Goal: Information Seeking & Learning: Learn about a topic

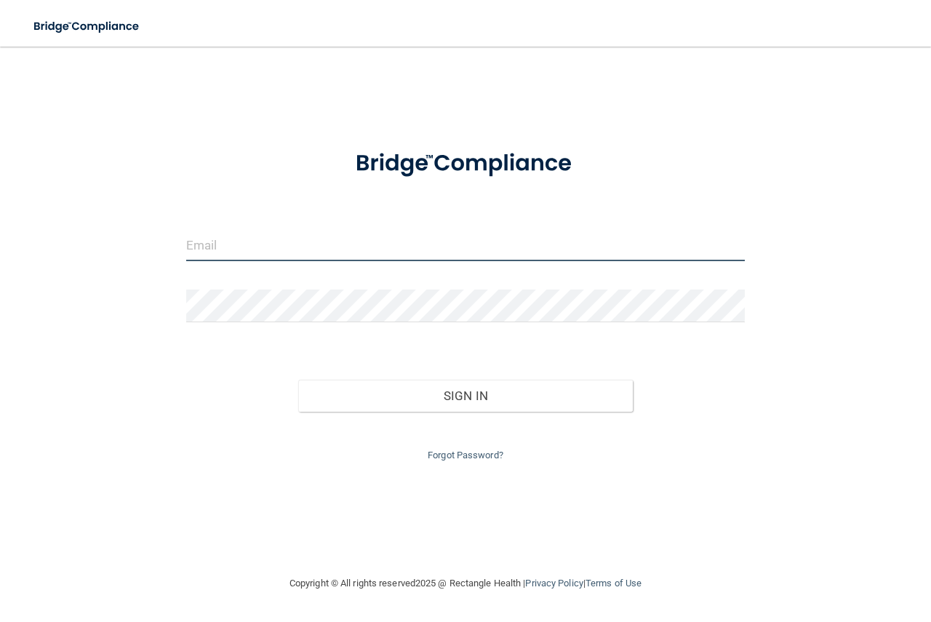
click at [338, 251] on input "email" at bounding box center [465, 244] width 559 height 33
type input "[EMAIL_ADDRESS][DOMAIN_NAME]"
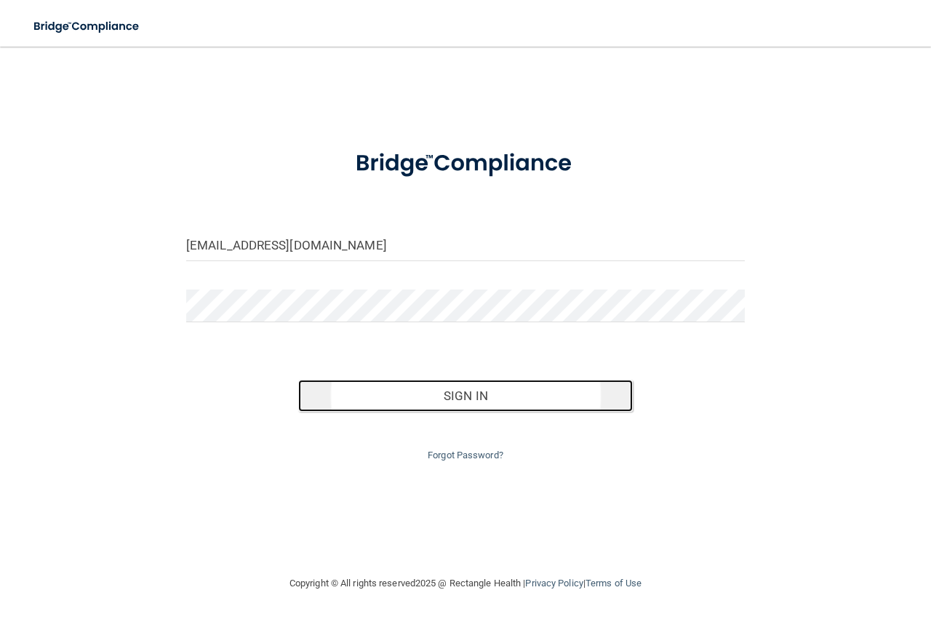
click at [479, 394] on button "Sign In" at bounding box center [465, 396] width 335 height 32
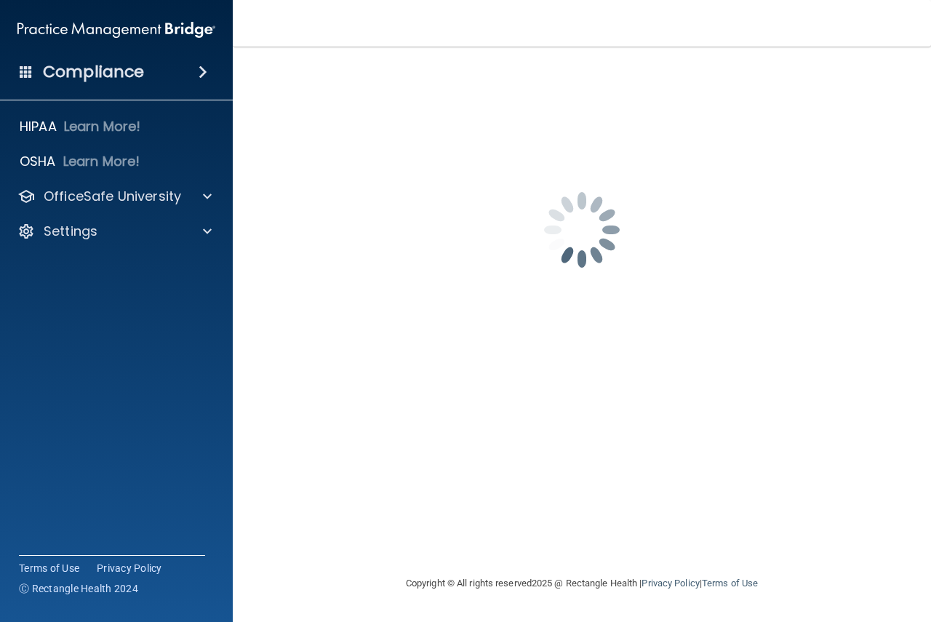
click at [81, 76] on h4 "Compliance" at bounding box center [93, 72] width 101 height 20
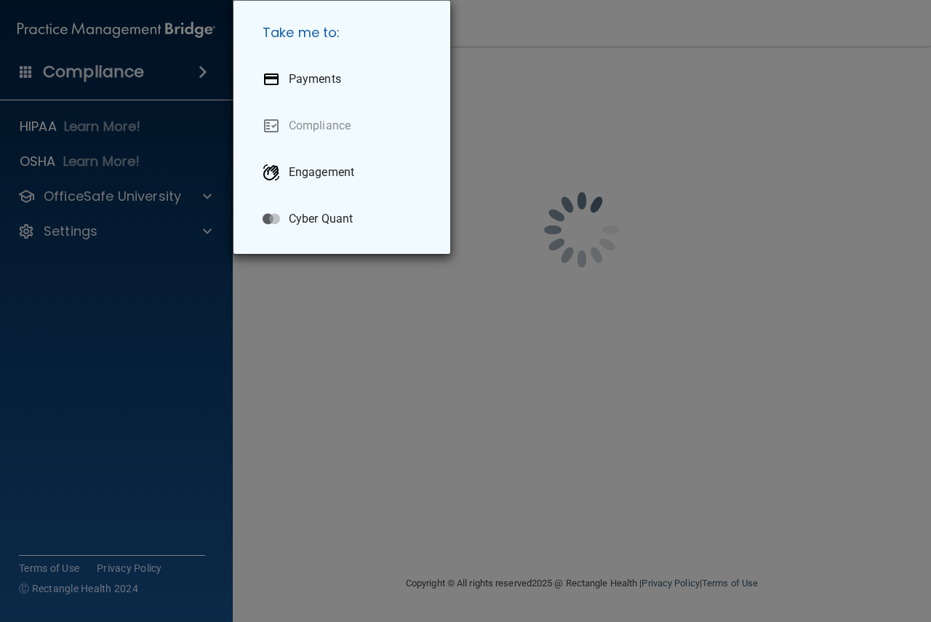
click at [144, 358] on div "Take me to: Payments Compliance Engagement Cyber Quant" at bounding box center [465, 311] width 931 height 622
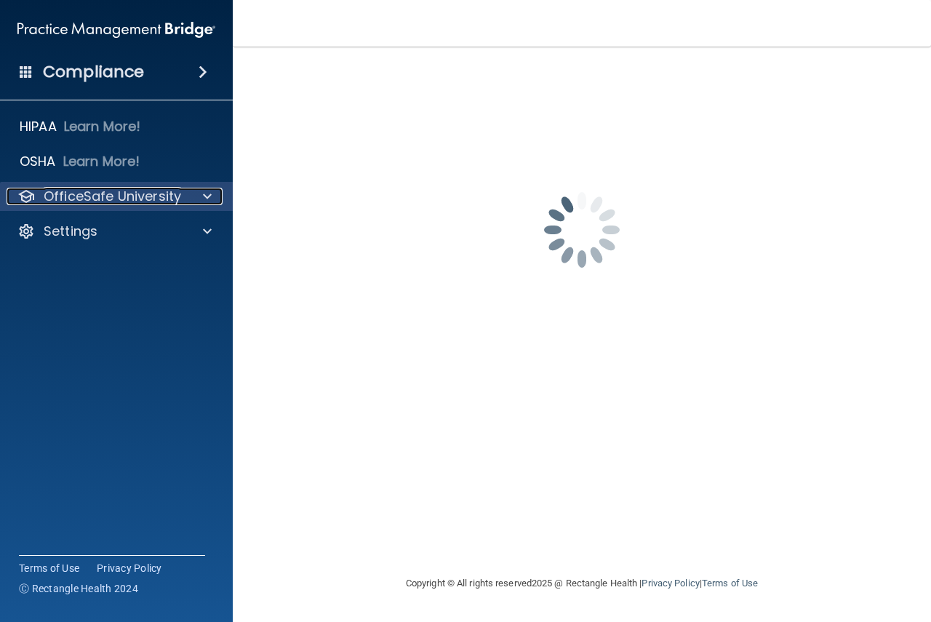
click at [202, 196] on div at bounding box center [205, 196] width 36 height 17
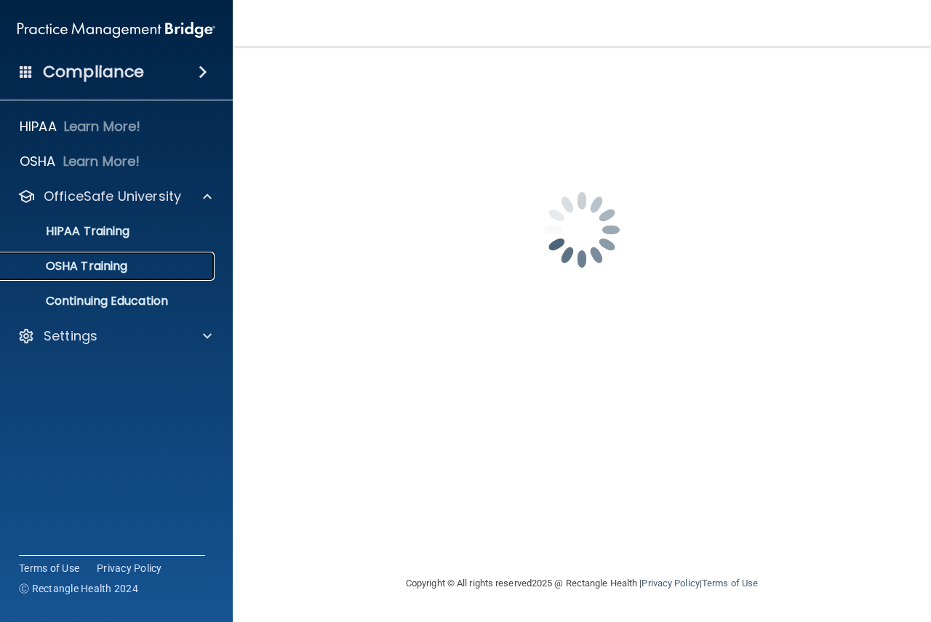
click at [91, 263] on p "OSHA Training" at bounding box center [68, 266] width 118 height 15
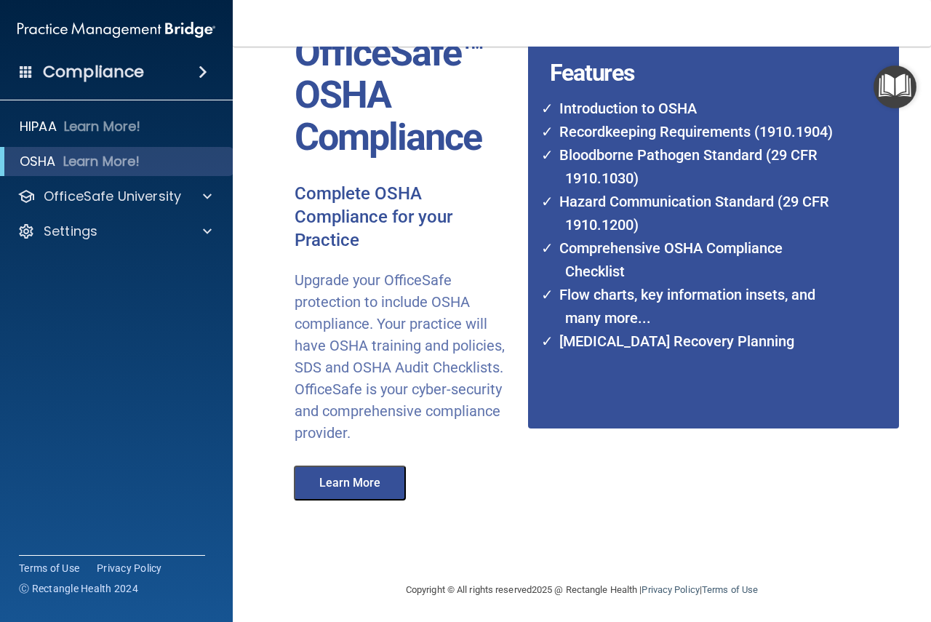
scroll to position [99, 0]
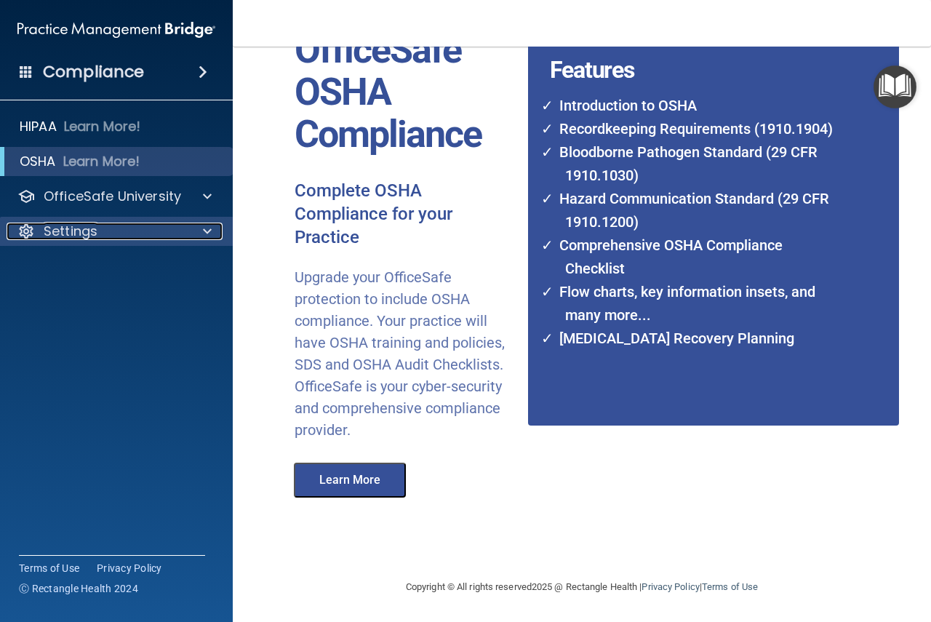
click at [77, 231] on p "Settings" at bounding box center [71, 231] width 54 height 17
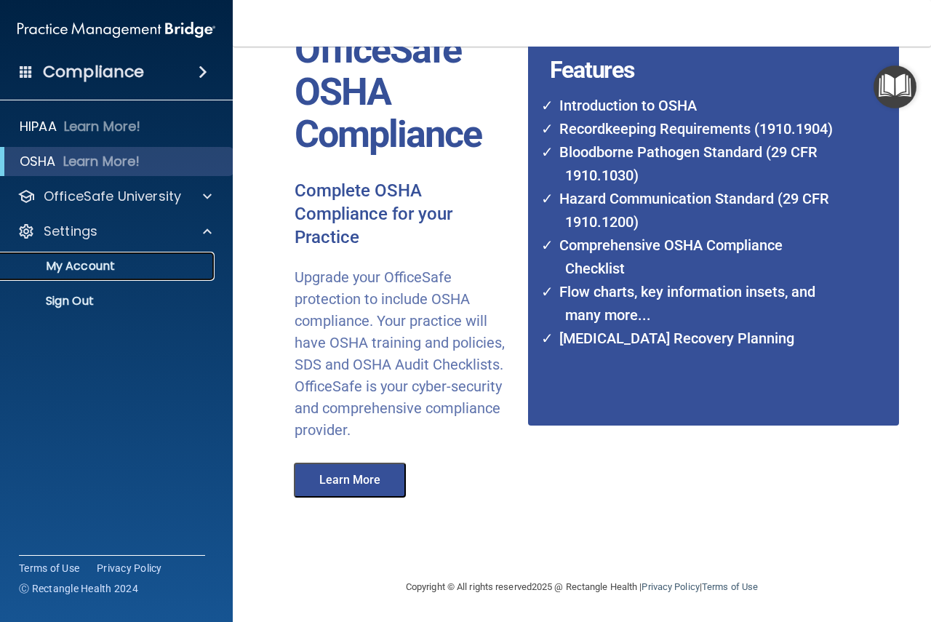
click at [81, 268] on p "My Account" at bounding box center [108, 266] width 199 height 15
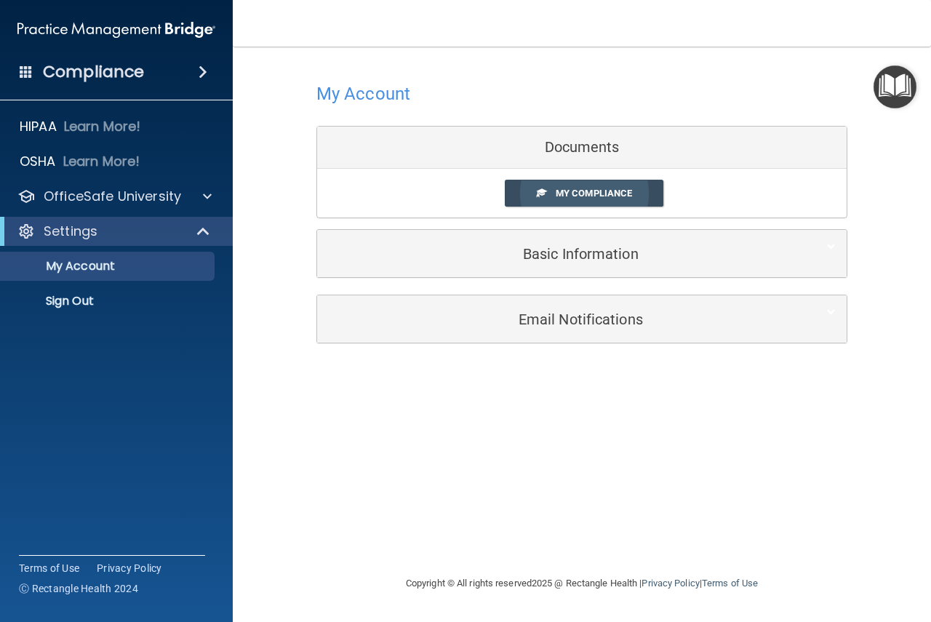
click at [591, 191] on span "My Compliance" at bounding box center [594, 193] width 76 height 11
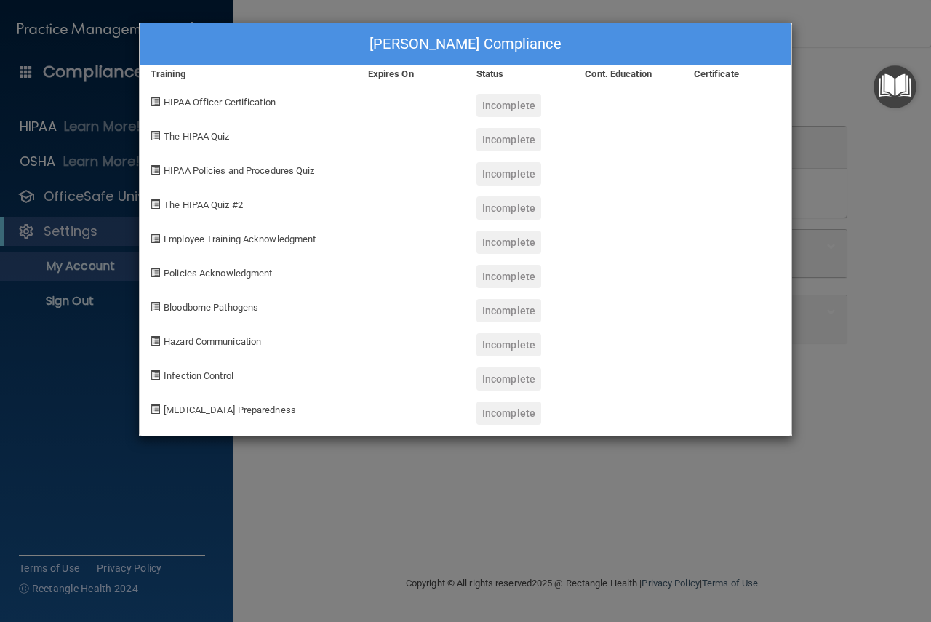
click at [66, 397] on div "[PERSON_NAME] Compliance Training Expires On Status Cont. Education Certificate…" at bounding box center [465, 311] width 931 height 622
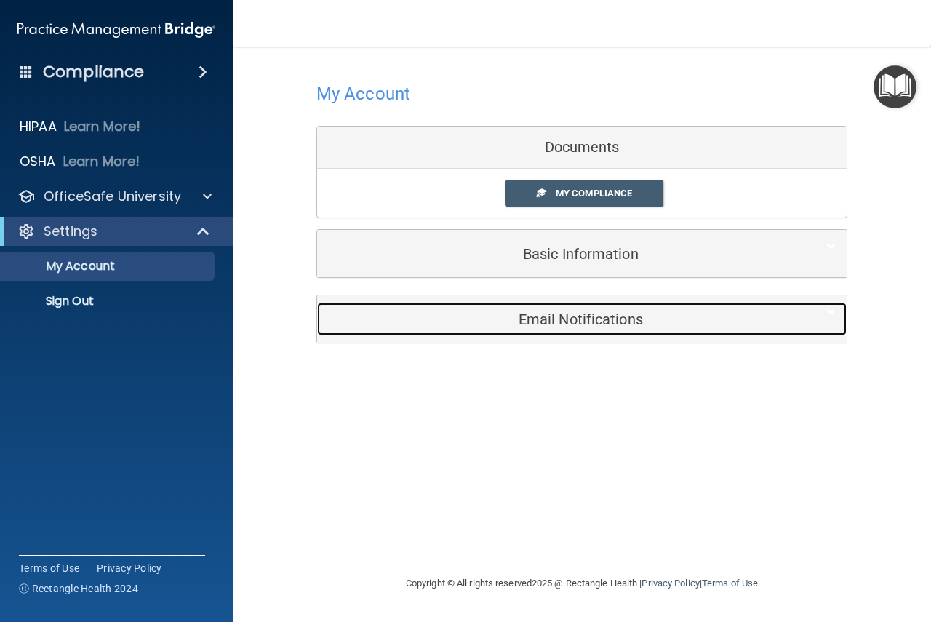
click at [588, 325] on h5 "Email Notifications" at bounding box center [559, 319] width 463 height 16
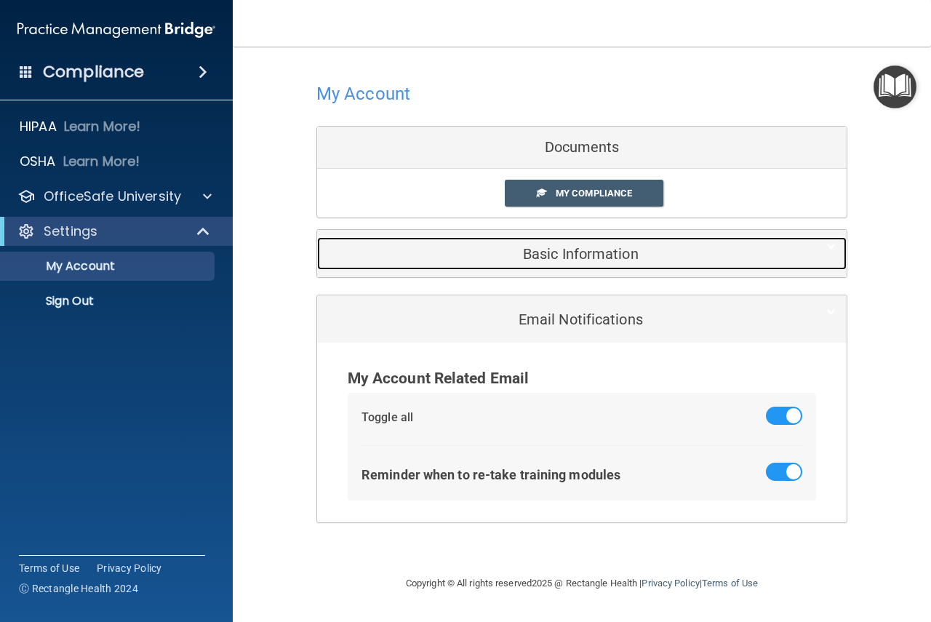
click at [570, 247] on h5 "Basic Information" at bounding box center [559, 254] width 463 height 16
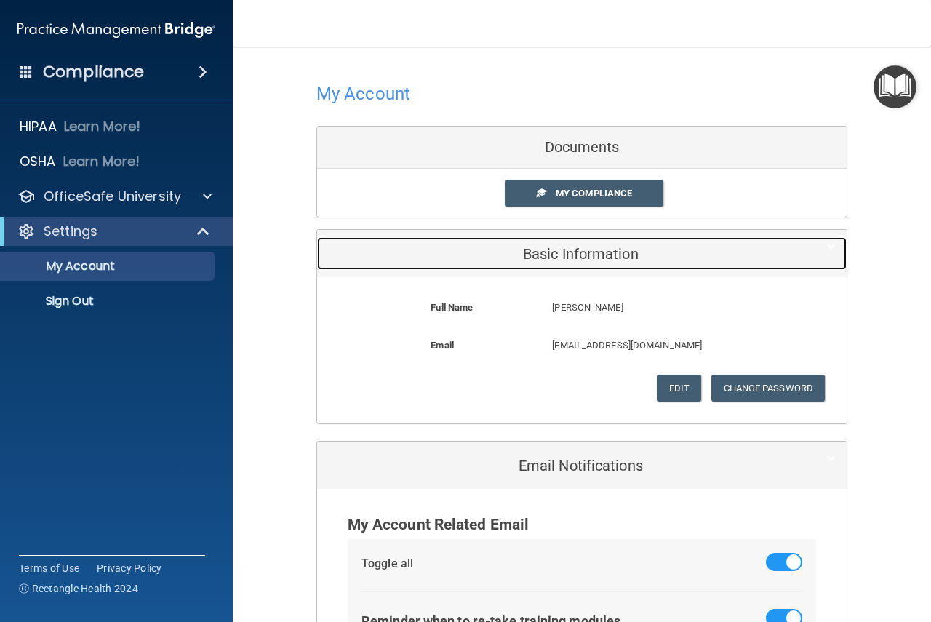
click at [573, 255] on h5 "Basic Information" at bounding box center [559, 254] width 463 height 16
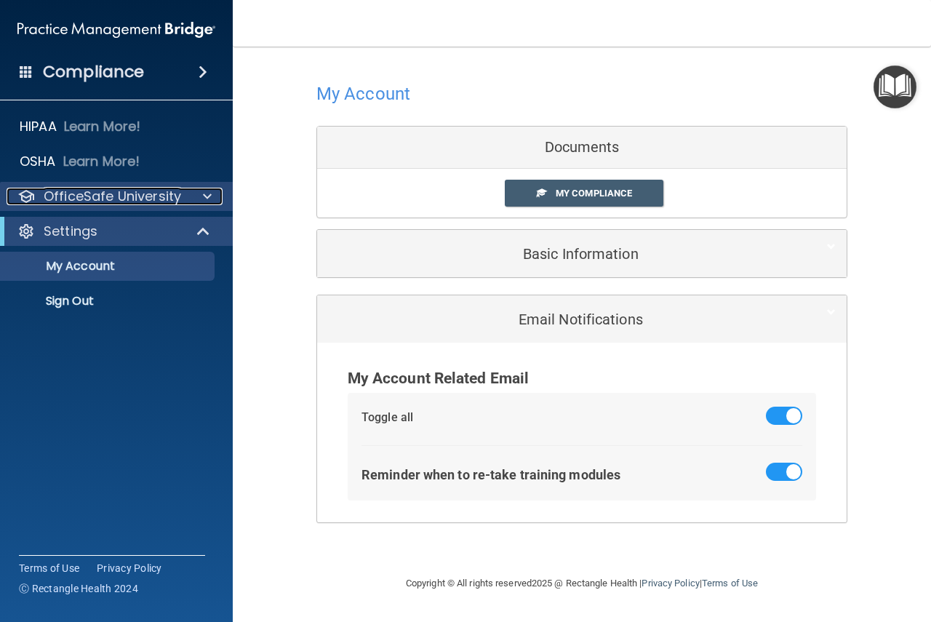
click at [109, 204] on p "OfficeSafe University" at bounding box center [113, 196] width 138 height 17
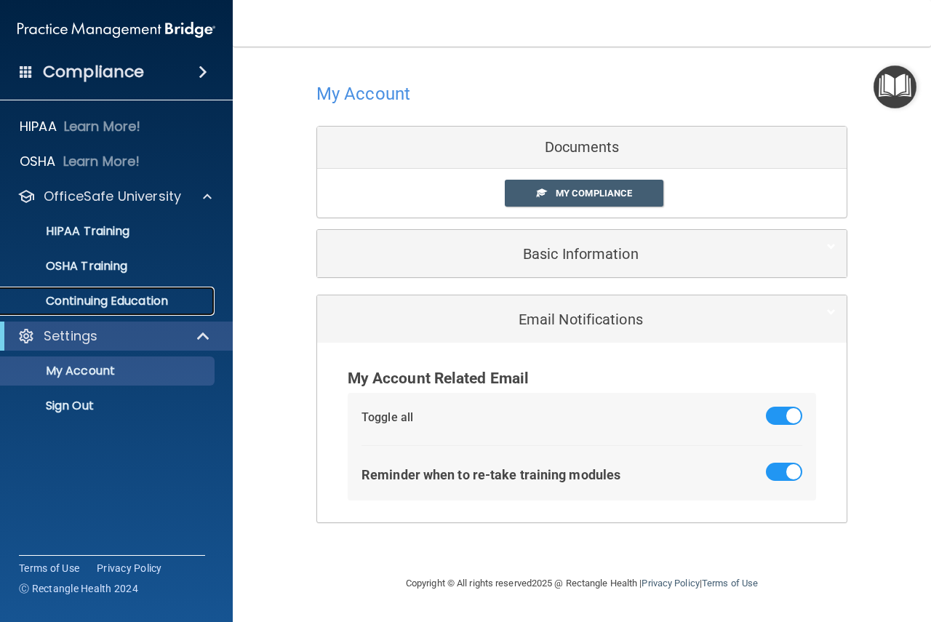
click at [111, 303] on p "Continuing Education" at bounding box center [108, 301] width 199 height 15
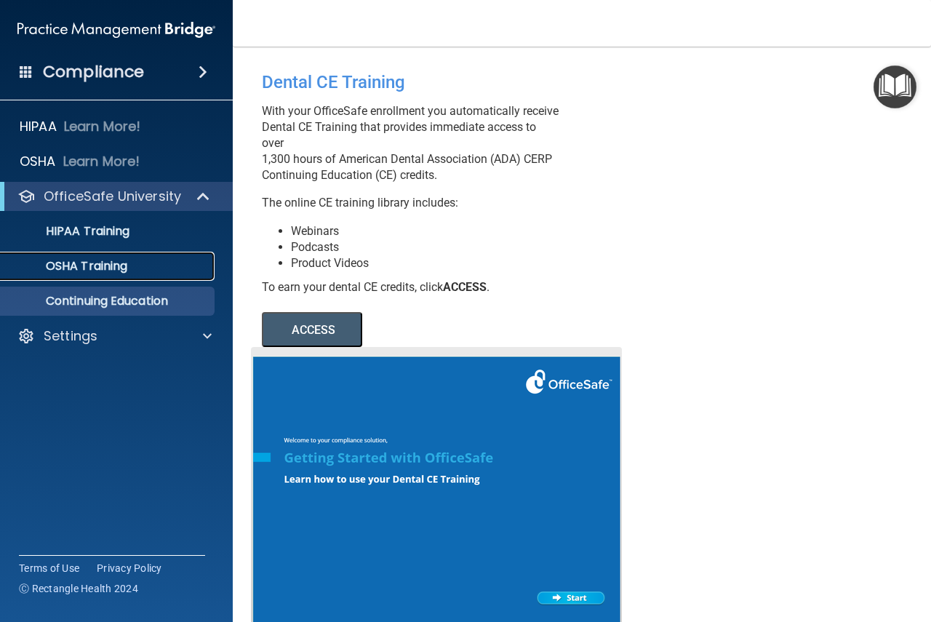
click at [113, 270] on p "OSHA Training" at bounding box center [68, 266] width 118 height 15
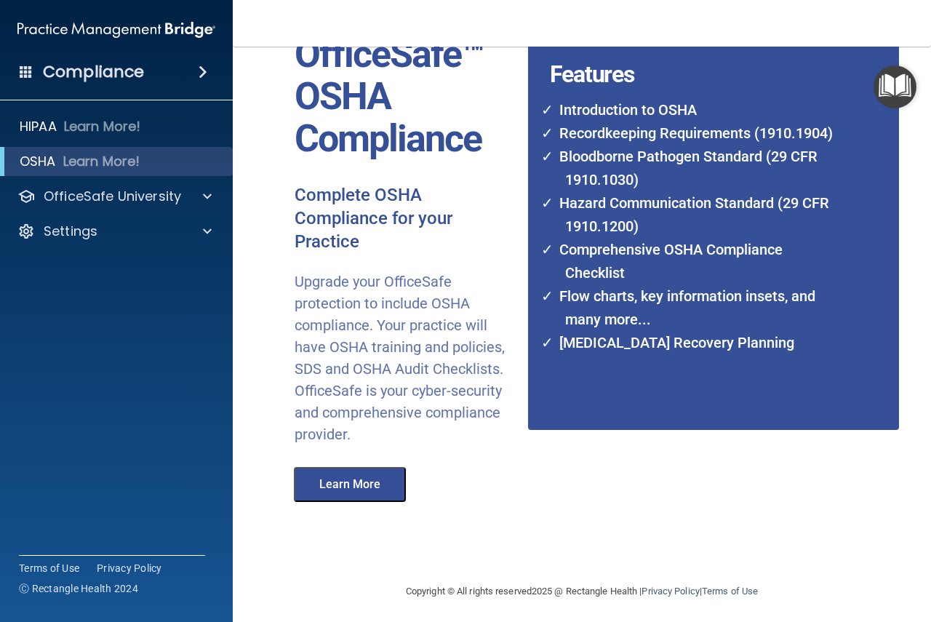
scroll to position [99, 0]
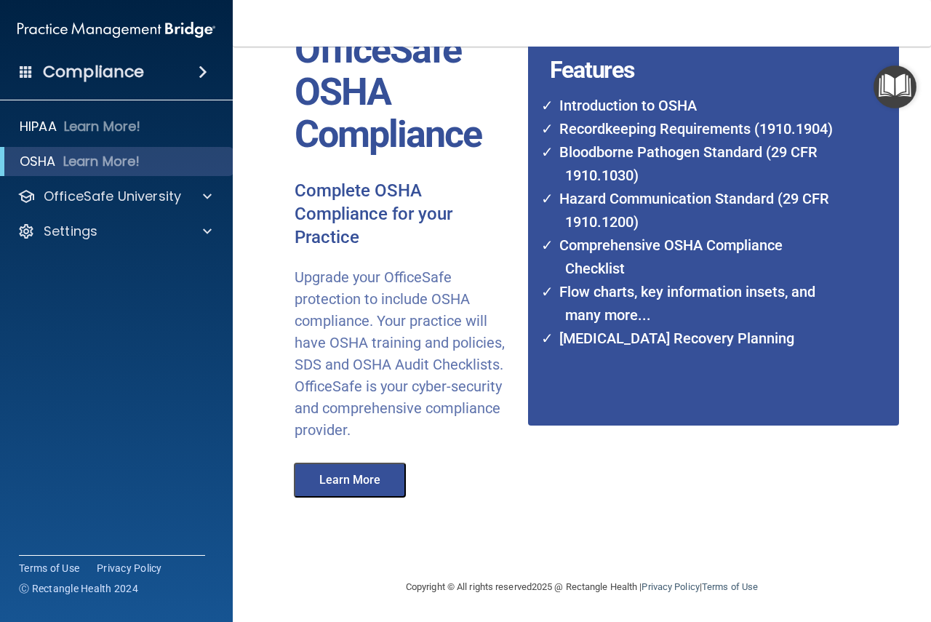
click at [348, 490] on button "Learn More" at bounding box center [350, 480] width 112 height 35
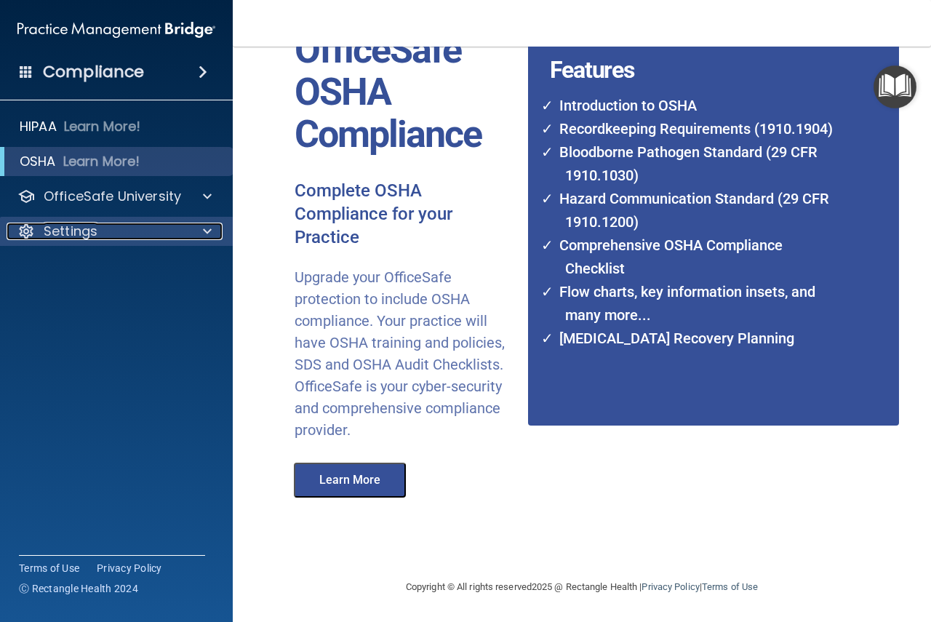
click at [95, 226] on p "Settings" at bounding box center [71, 231] width 54 height 17
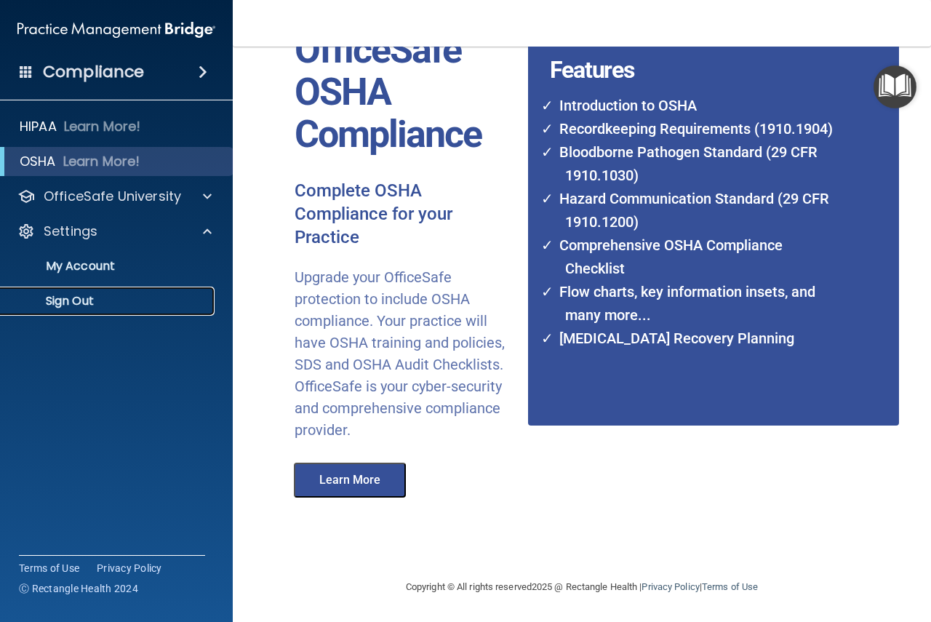
click at [66, 308] on p "Sign Out" at bounding box center [108, 301] width 199 height 15
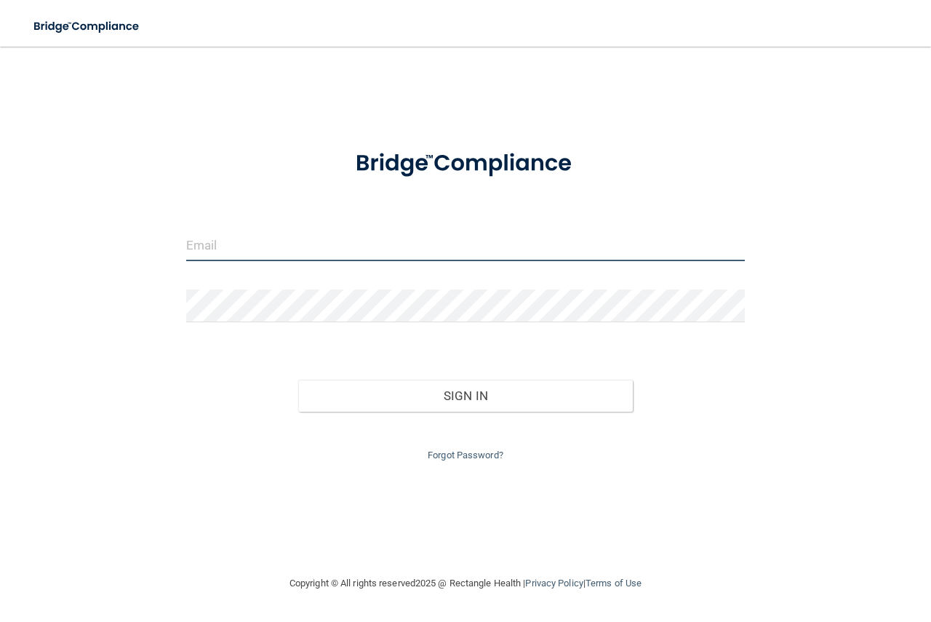
click at [286, 250] on input "email" at bounding box center [465, 244] width 559 height 33
type input "[EMAIL_ADDRESS][DOMAIN_NAME]"
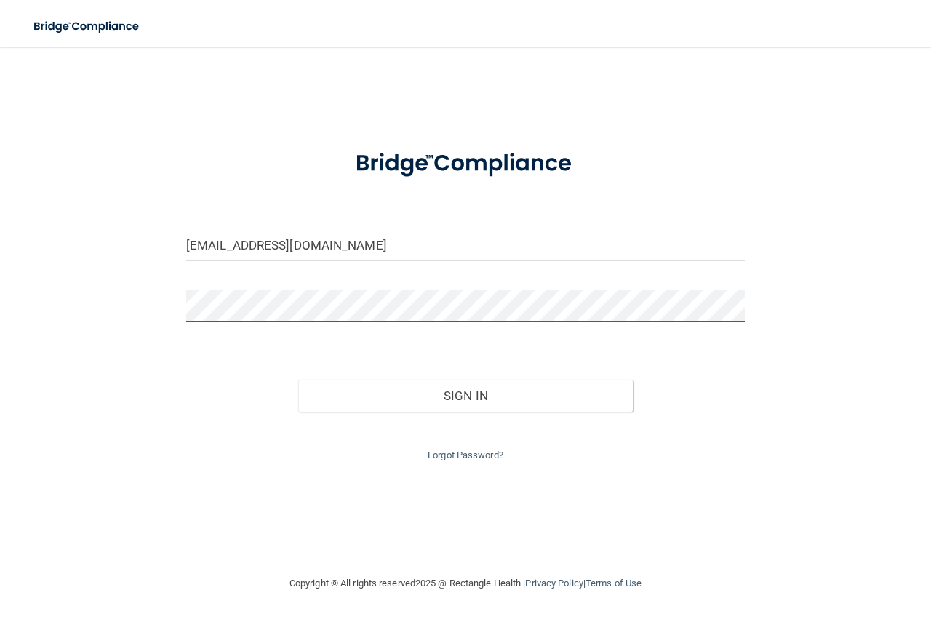
click at [298, 380] on button "Sign In" at bounding box center [465, 396] width 335 height 32
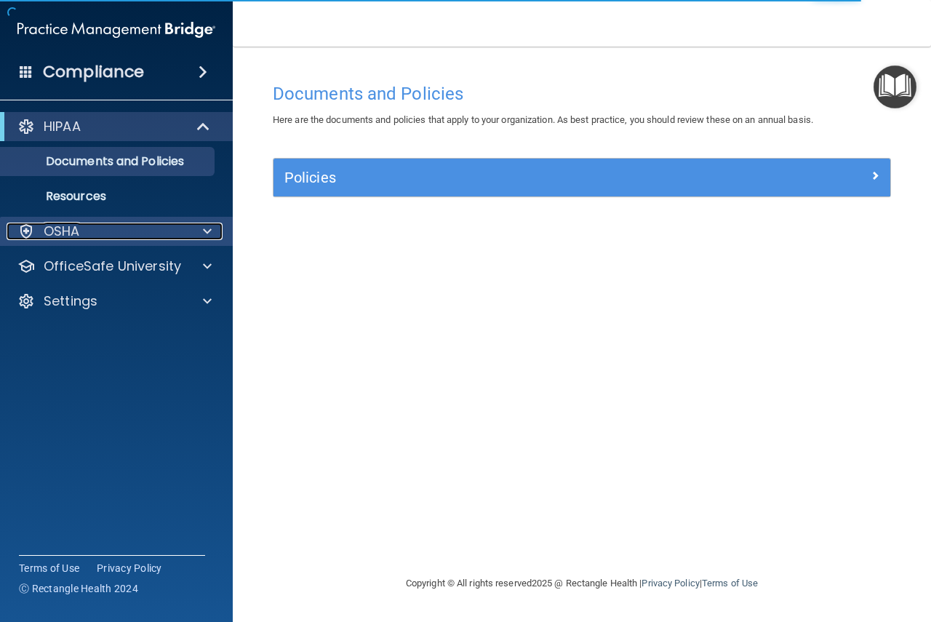
click at [88, 229] on div "OSHA" at bounding box center [97, 231] width 180 height 17
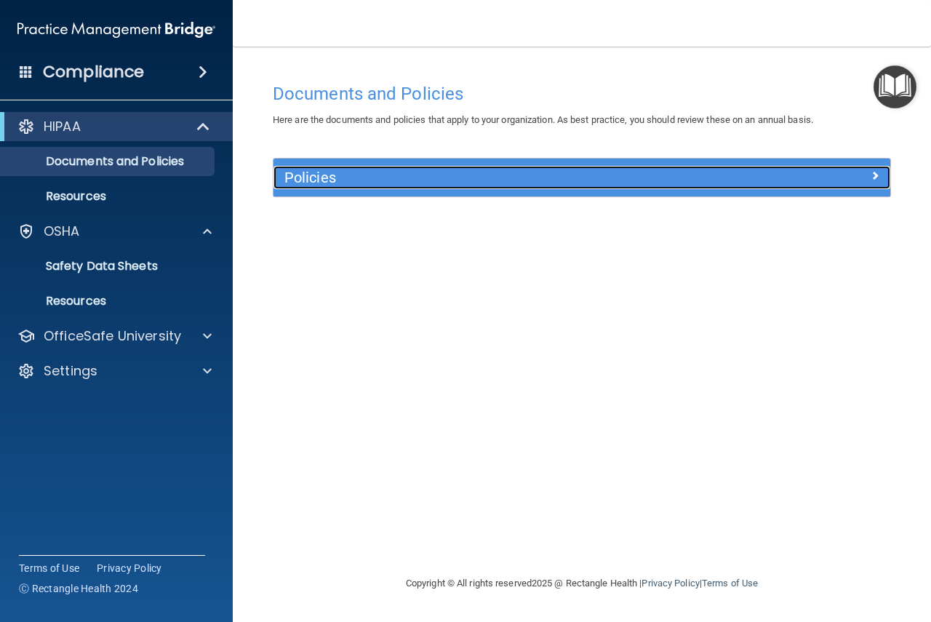
click at [316, 170] on h5 "Policies" at bounding box center [504, 178] width 441 height 16
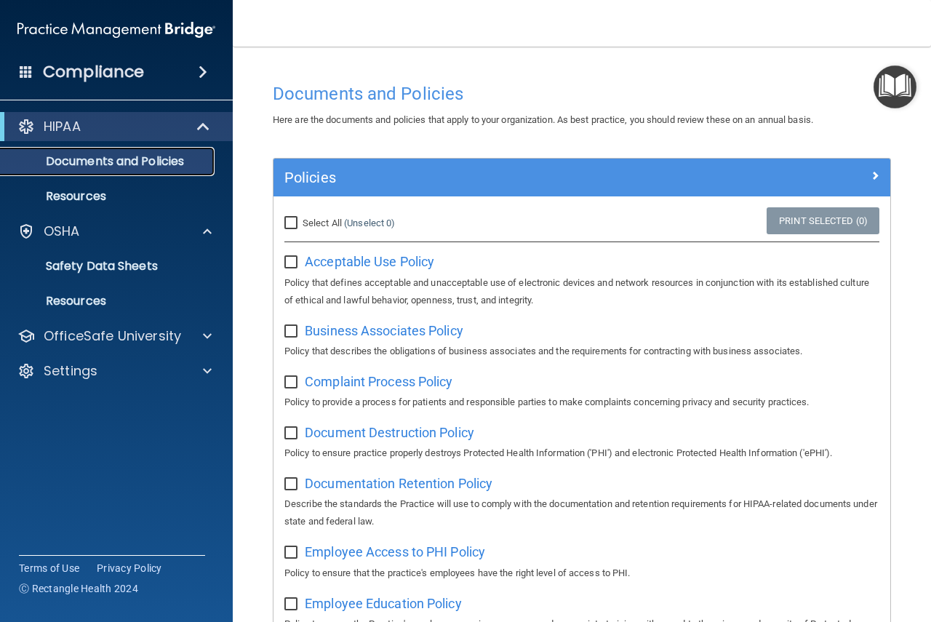
click at [92, 163] on p "Documents and Policies" at bounding box center [108, 161] width 199 height 15
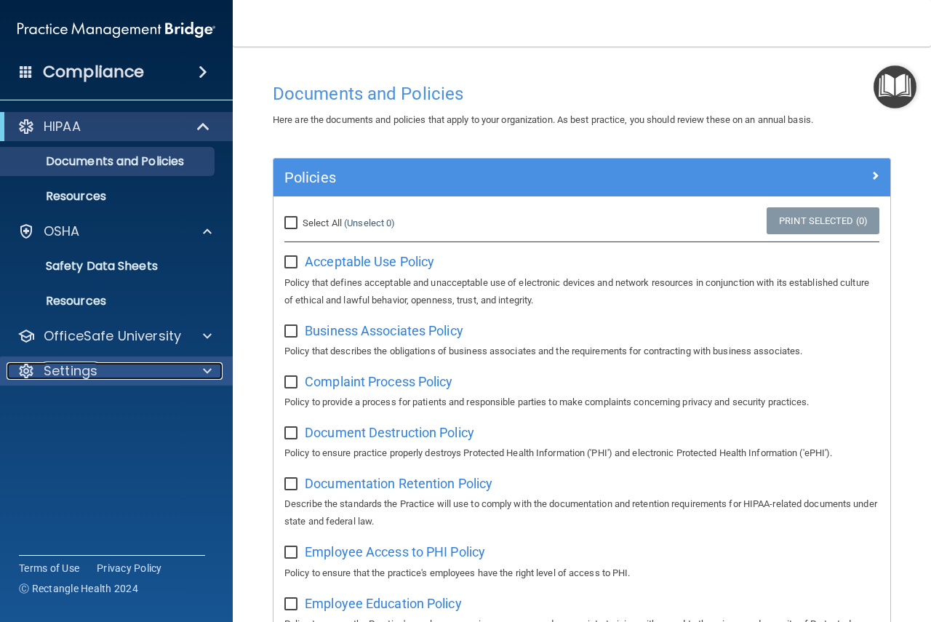
click at [75, 372] on p "Settings" at bounding box center [71, 370] width 54 height 17
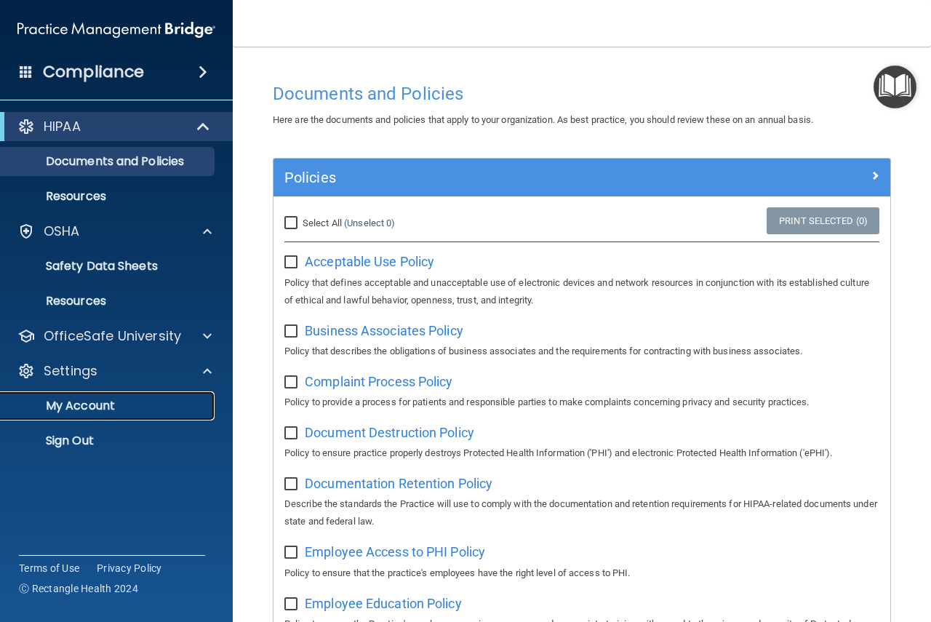
click at [85, 404] on p "My Account" at bounding box center [108, 406] width 199 height 15
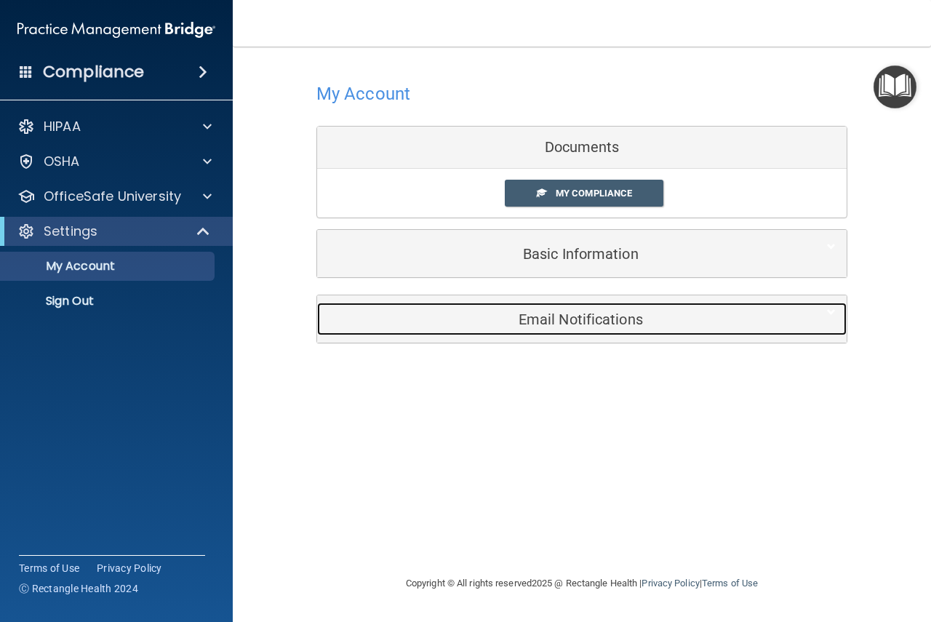
click at [578, 316] on h5 "Email Notifications" at bounding box center [559, 319] width 463 height 16
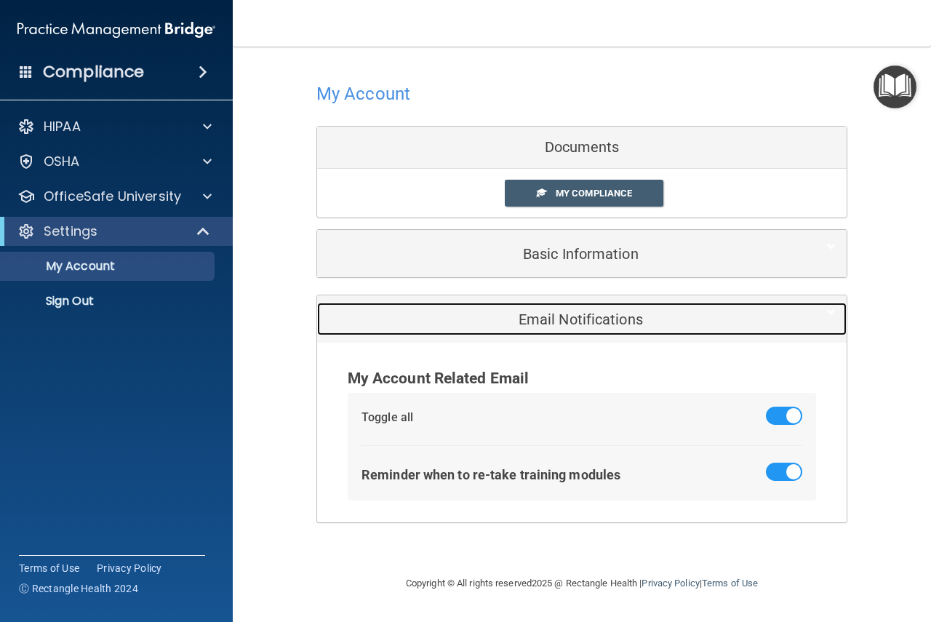
click at [578, 316] on h5 "Email Notifications" at bounding box center [559, 319] width 463 height 16
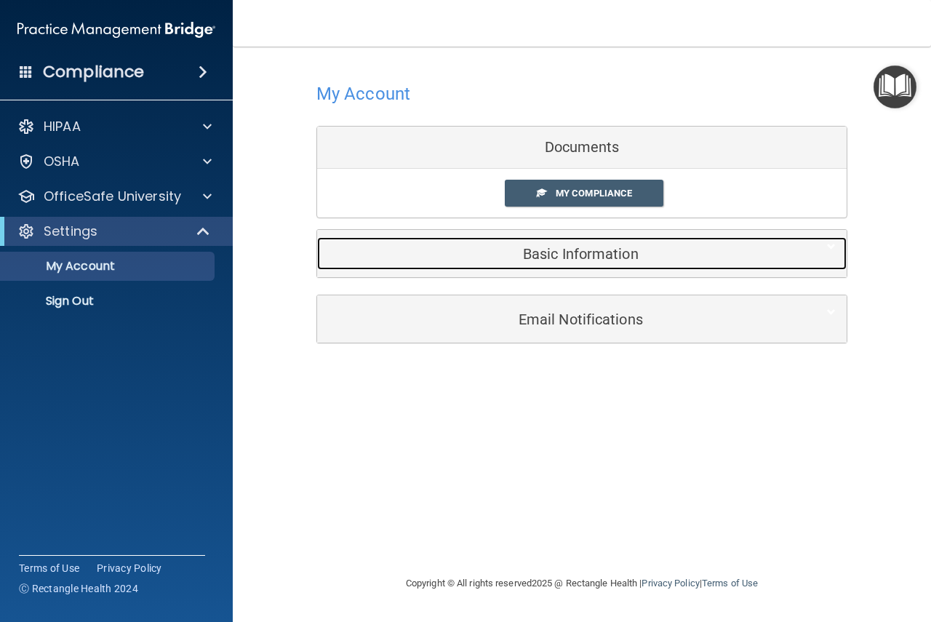
click at [550, 252] on h5 "Basic Information" at bounding box center [559, 254] width 463 height 16
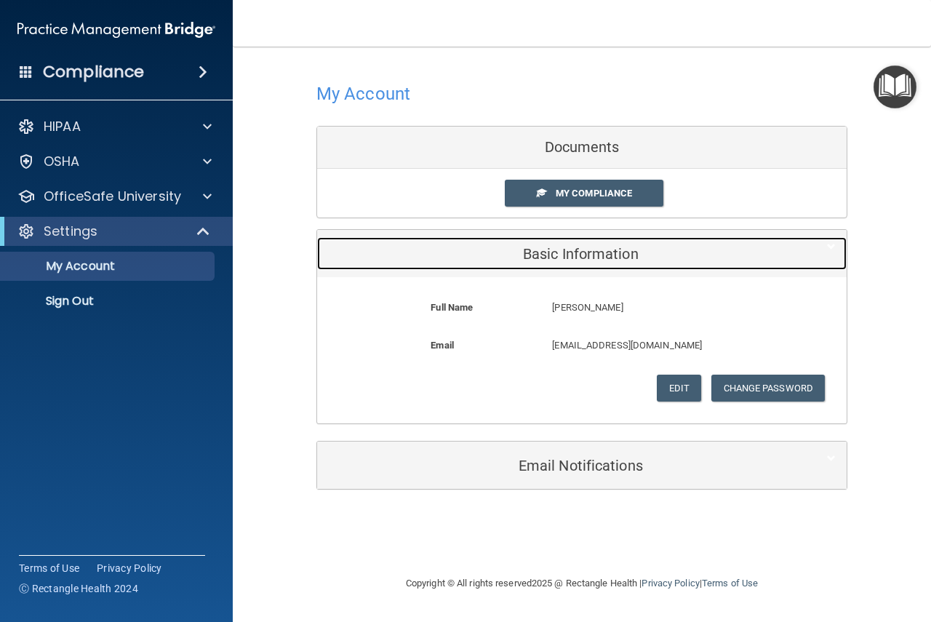
click at [550, 252] on h5 "Basic Information" at bounding box center [559, 254] width 463 height 16
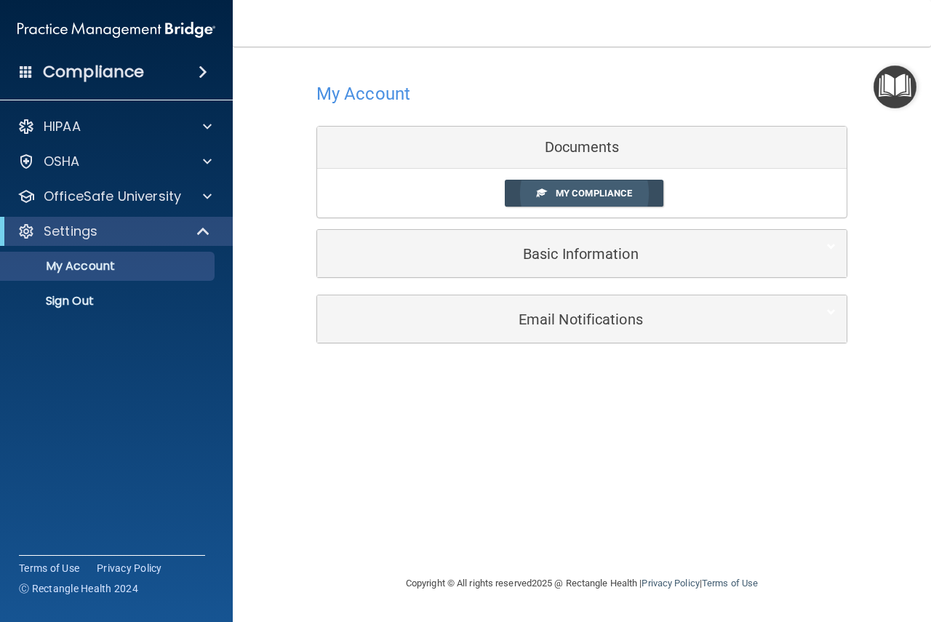
click at [566, 199] on link "My Compliance" at bounding box center [584, 193] width 159 height 27
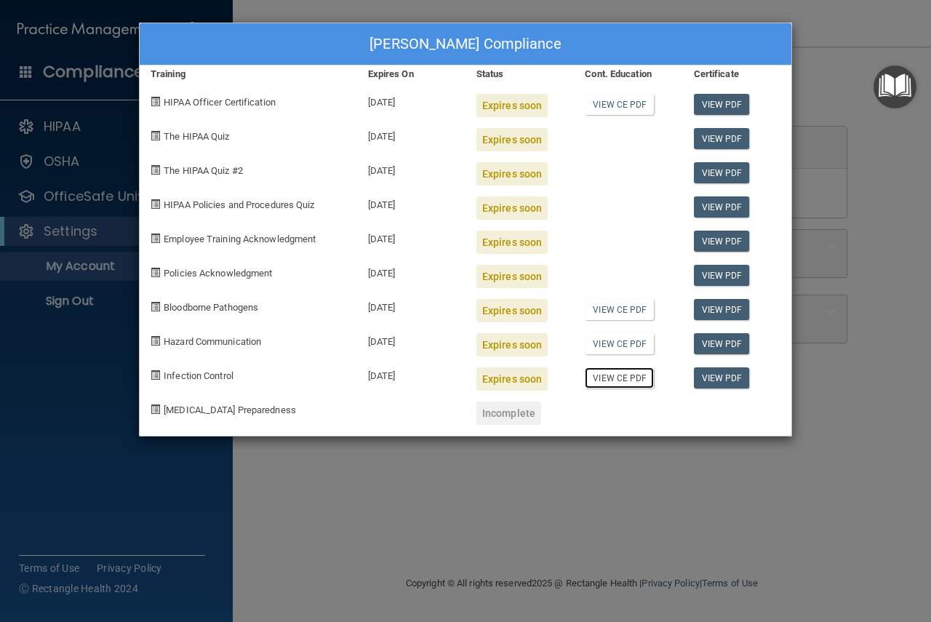
click at [609, 380] on link "View CE PDF" at bounding box center [619, 377] width 69 height 21
click at [579, 198] on div at bounding box center [628, 203] width 108 height 34
click at [728, 104] on link "View PDF" at bounding box center [722, 104] width 56 height 21
click at [720, 102] on link "View PDF" at bounding box center [722, 104] width 56 height 21
click at [44, 451] on div "[PERSON_NAME] Compliance Training Expires On Status Cont. Education Certificate…" at bounding box center [465, 311] width 931 height 622
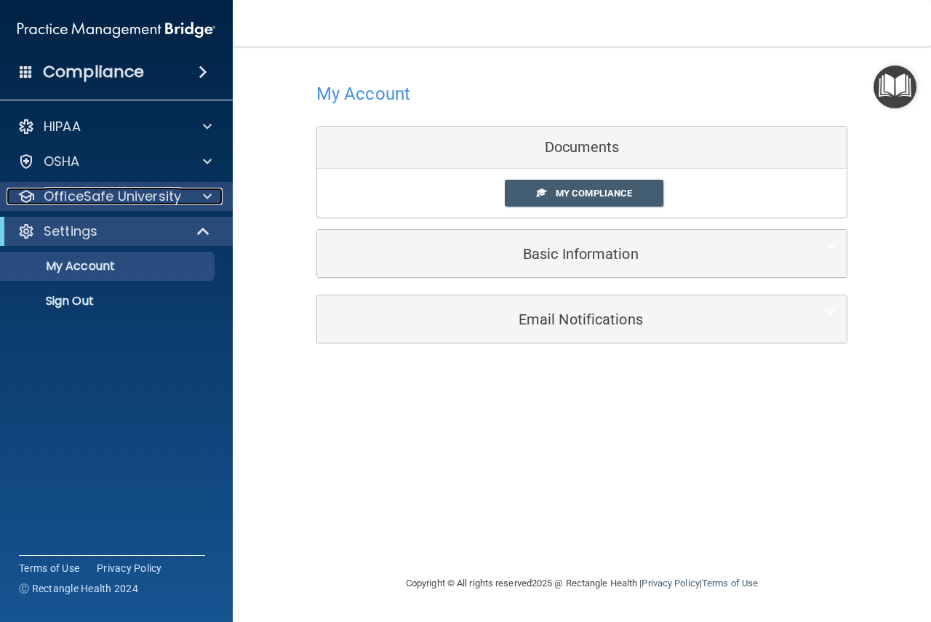
click at [173, 194] on p "OfficeSafe University" at bounding box center [113, 196] width 138 height 17
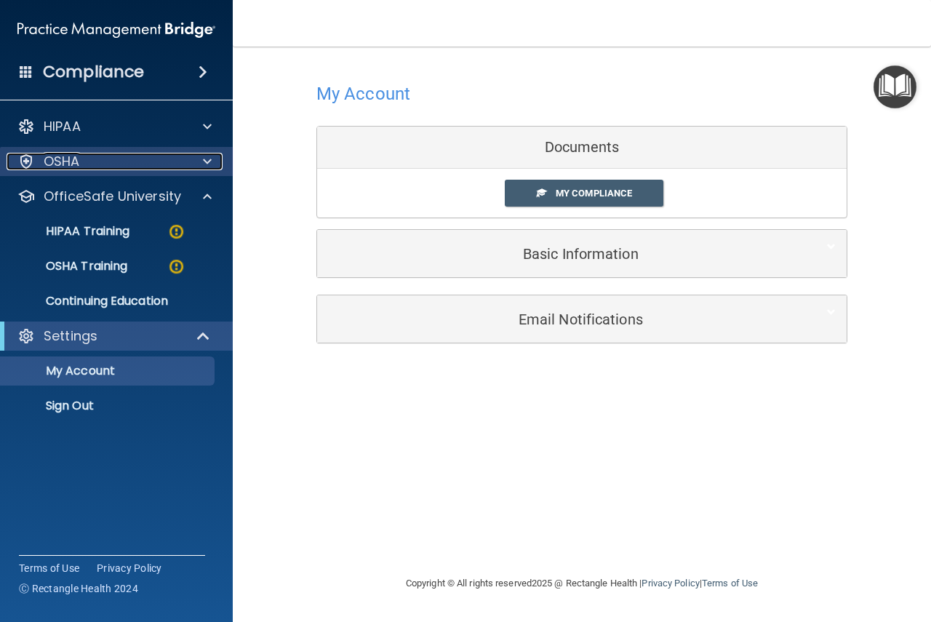
click at [63, 164] on p "OSHA" at bounding box center [62, 161] width 36 height 17
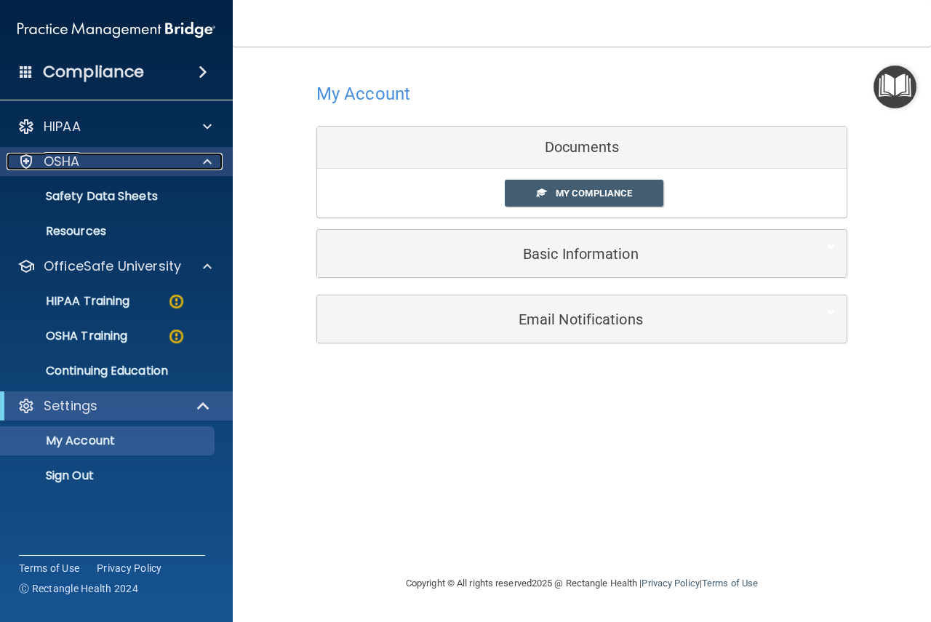
click at [63, 164] on p "OSHA" at bounding box center [62, 161] width 36 height 17
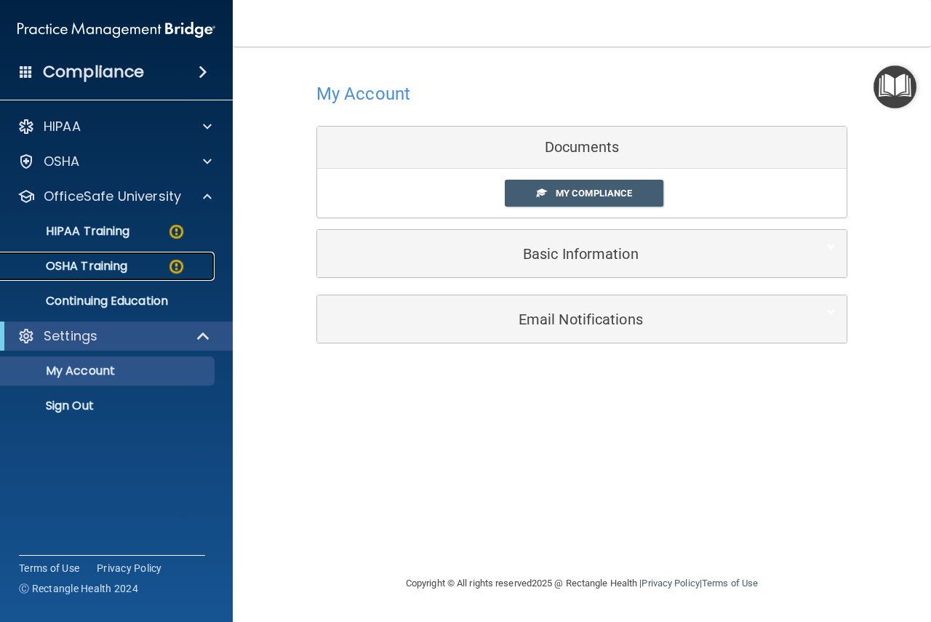
click at [95, 260] on p "OSHA Training" at bounding box center [68, 266] width 118 height 15
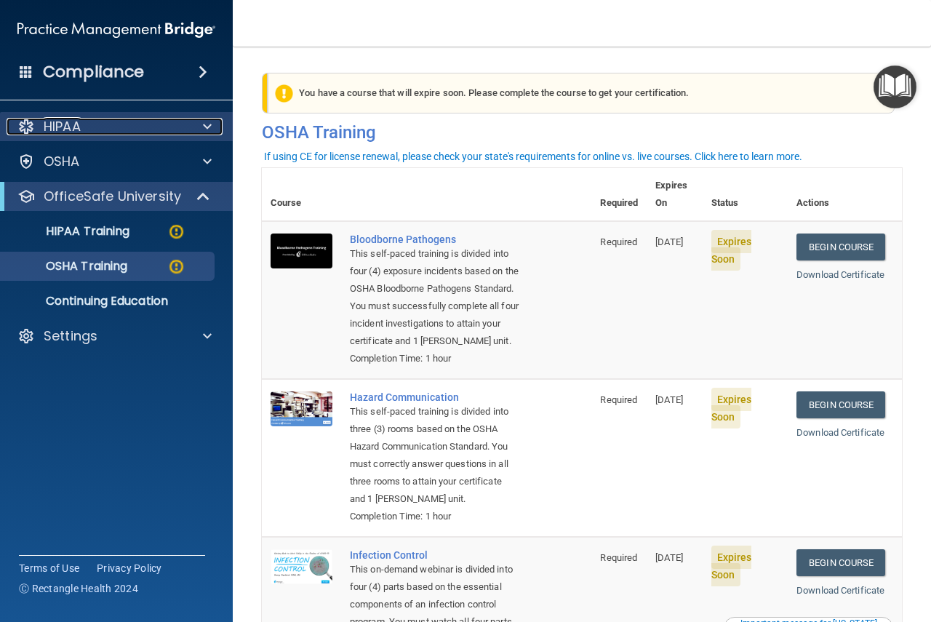
click at [60, 126] on p "HIPAA" at bounding box center [62, 126] width 37 height 17
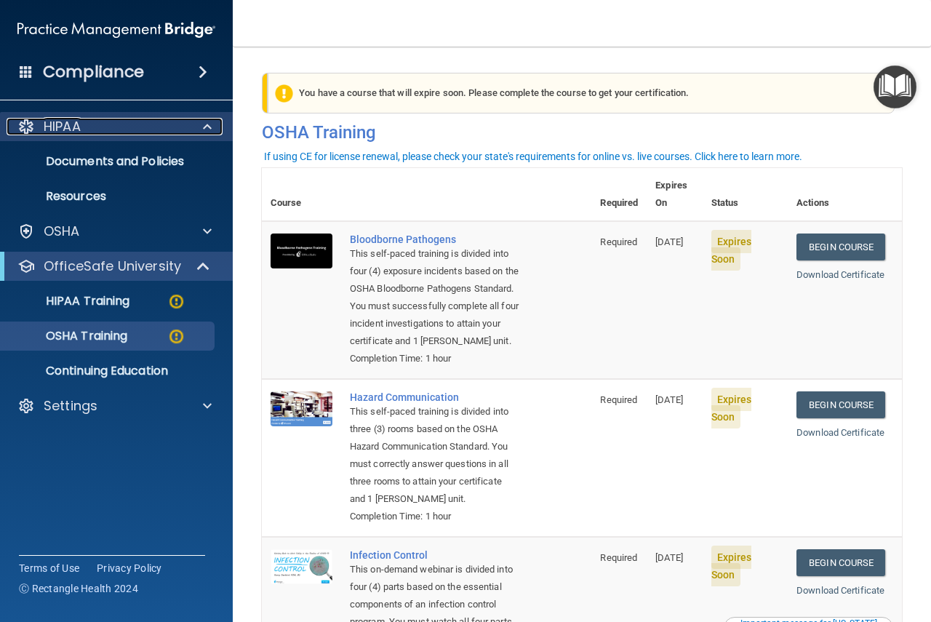
click at [60, 126] on p "HIPAA" at bounding box center [62, 126] width 37 height 17
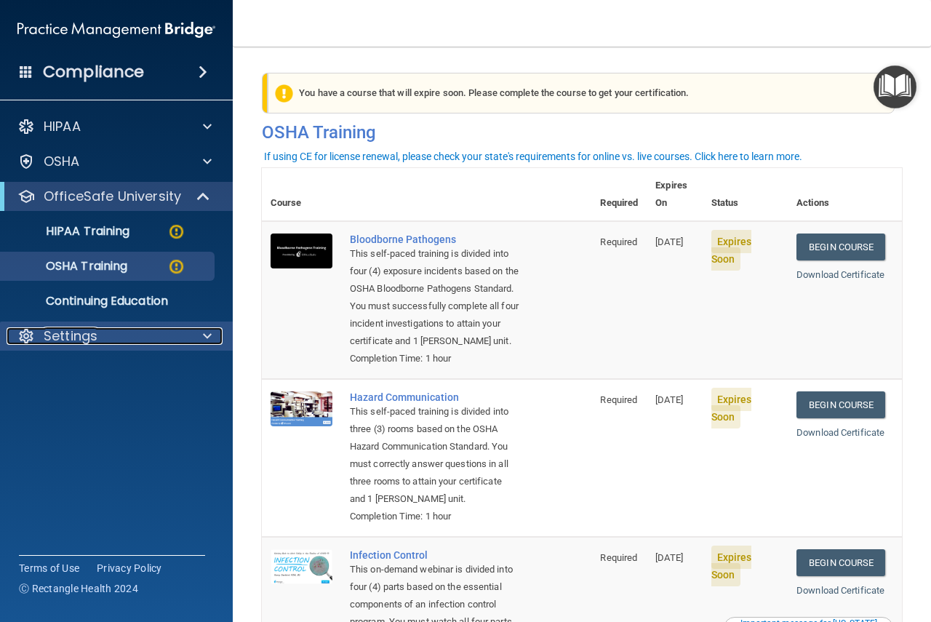
click at [87, 344] on p "Settings" at bounding box center [71, 335] width 54 height 17
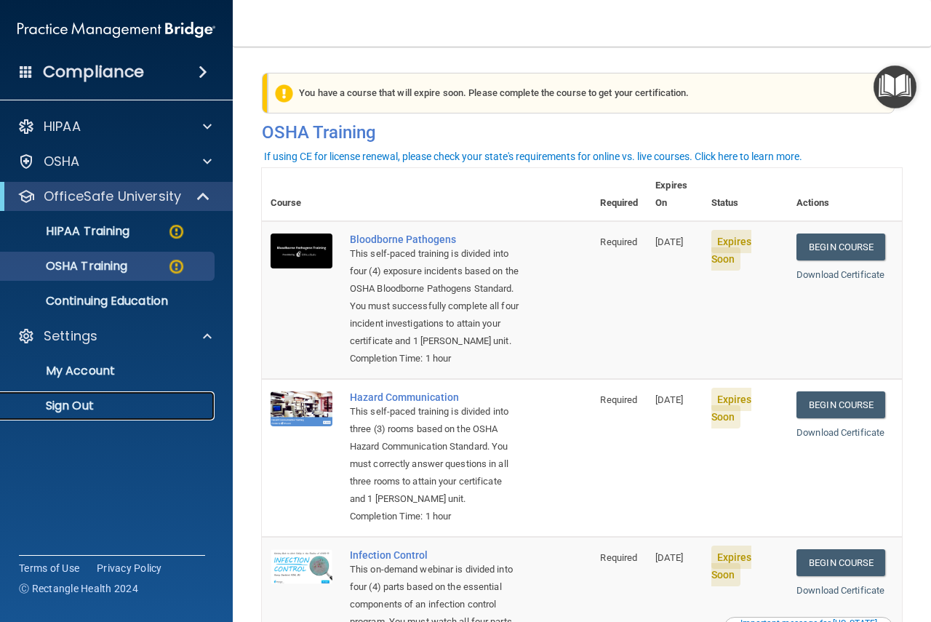
click at [133, 410] on p "Sign Out" at bounding box center [108, 406] width 199 height 15
